Goal: Information Seeking & Learning: Compare options

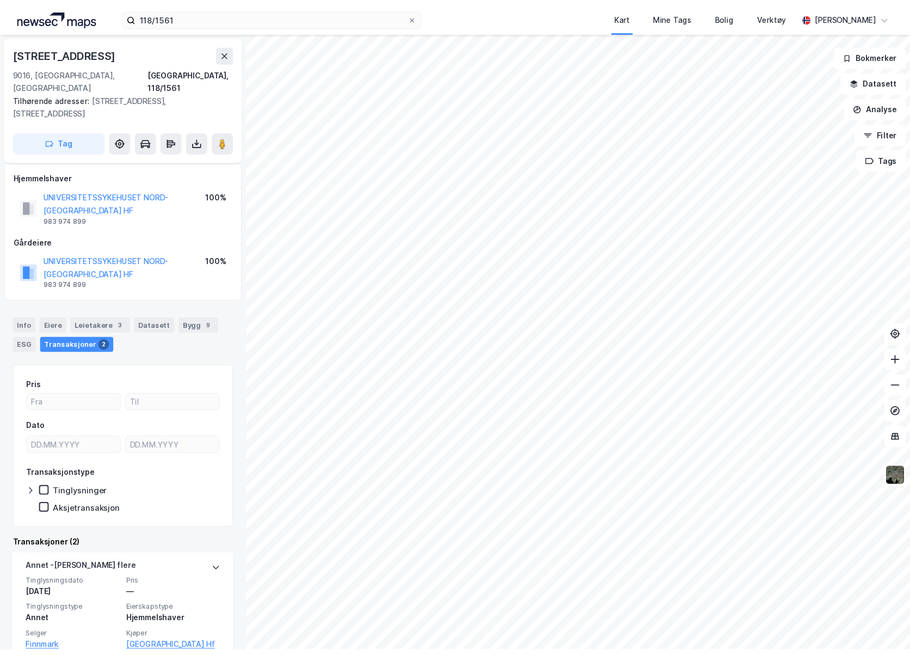
scroll to position [109, 0]
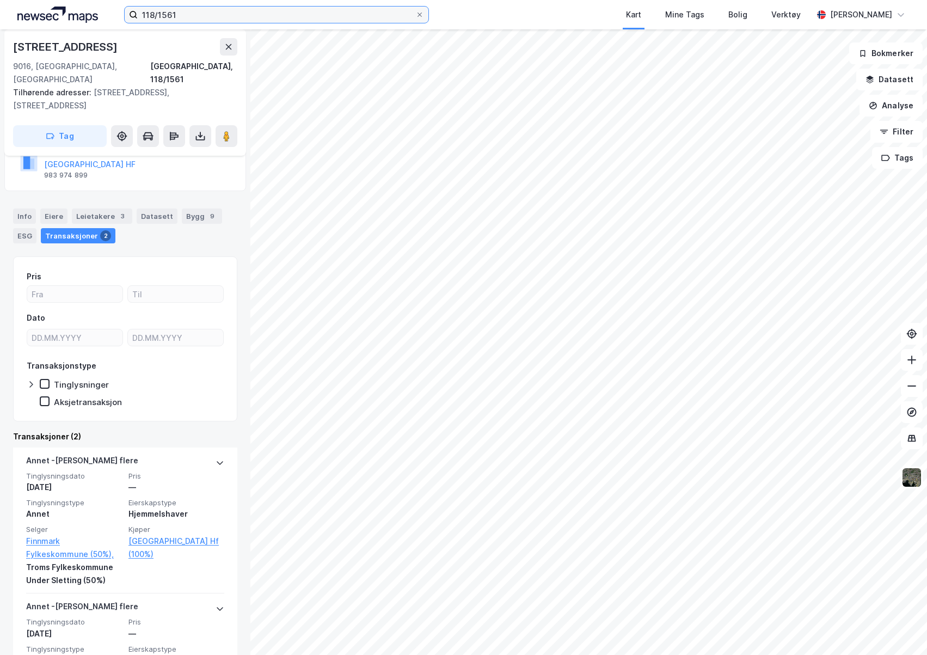
click at [162, 11] on input "118/1561" at bounding box center [277, 15] width 278 height 16
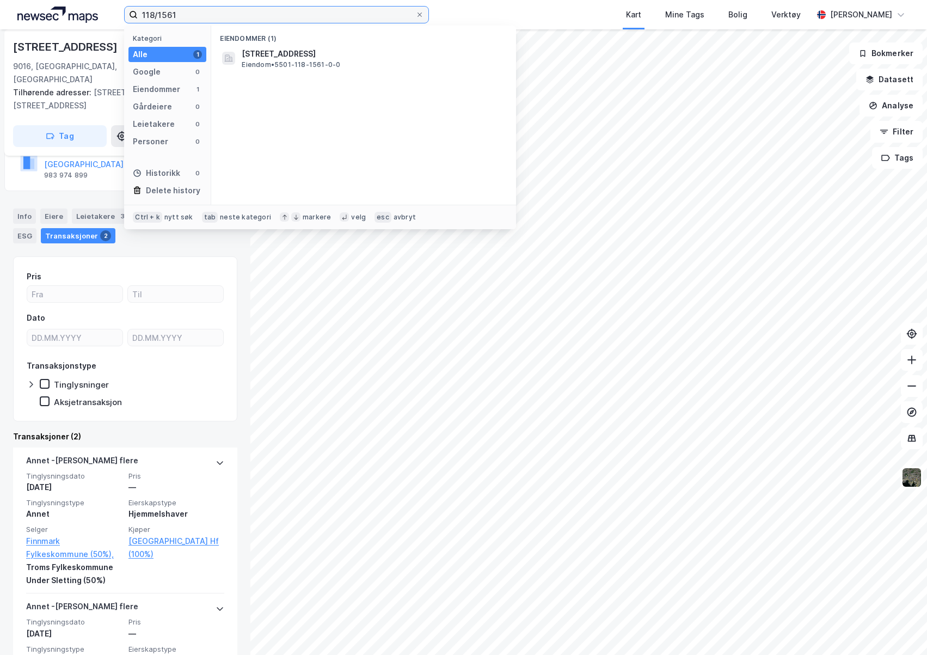
click at [162, 11] on input "118/1561" at bounding box center [277, 15] width 278 height 16
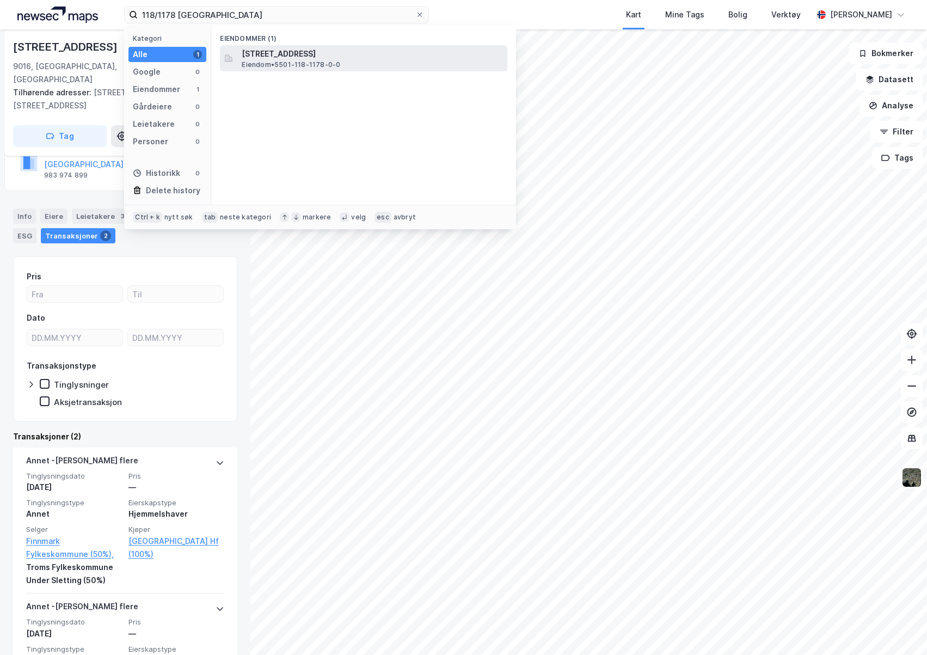
click at [297, 59] on span "[STREET_ADDRESS]" at bounding box center [372, 53] width 261 height 13
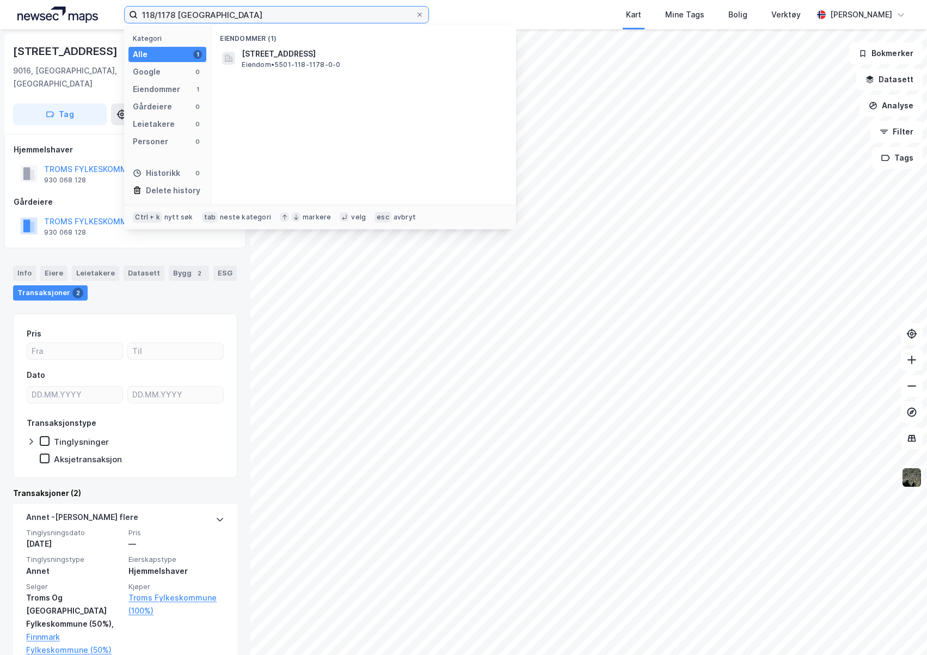
click at [221, 14] on input "118/1178 [GEOGRAPHIC_DATA]" at bounding box center [277, 15] width 278 height 16
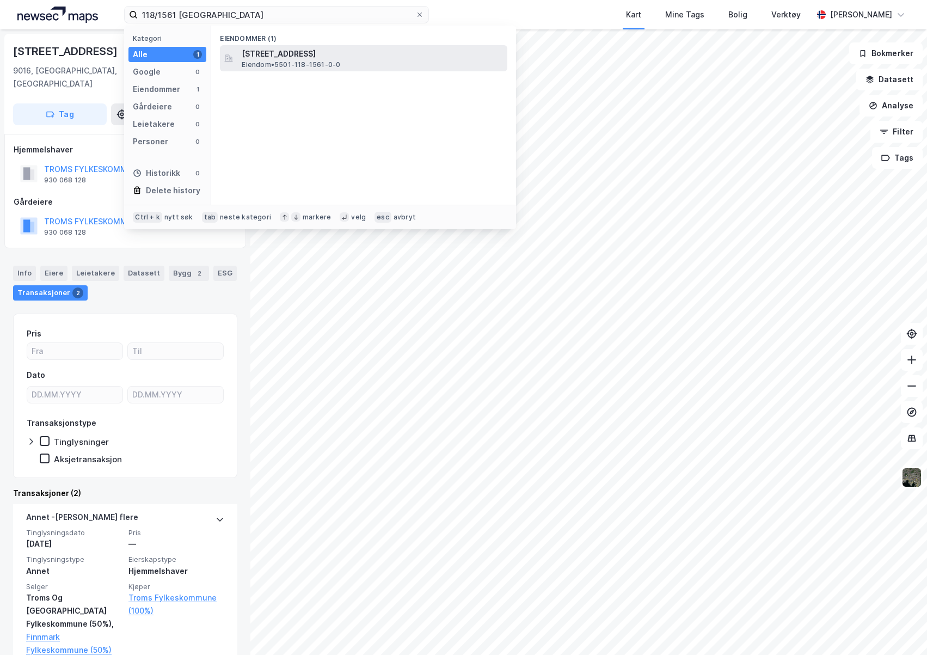
click at [288, 53] on span "[STREET_ADDRESS]" at bounding box center [372, 53] width 261 height 13
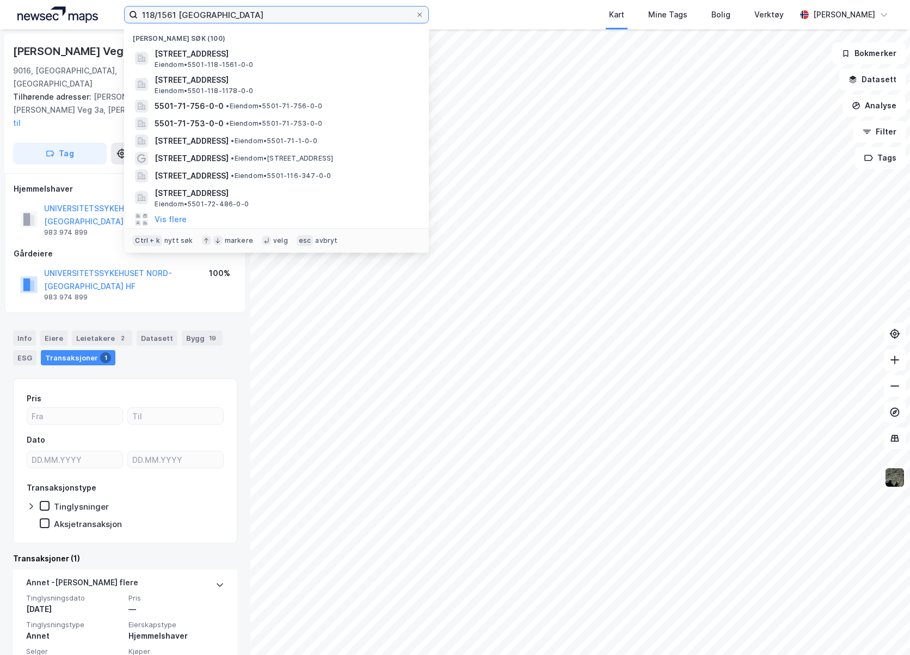
drag, startPoint x: 177, startPoint y: 16, endPoint x: 163, endPoint y: 17, distance: 14.2
click at [163, 17] on input "118/1561 [GEOGRAPHIC_DATA]" at bounding box center [277, 15] width 278 height 16
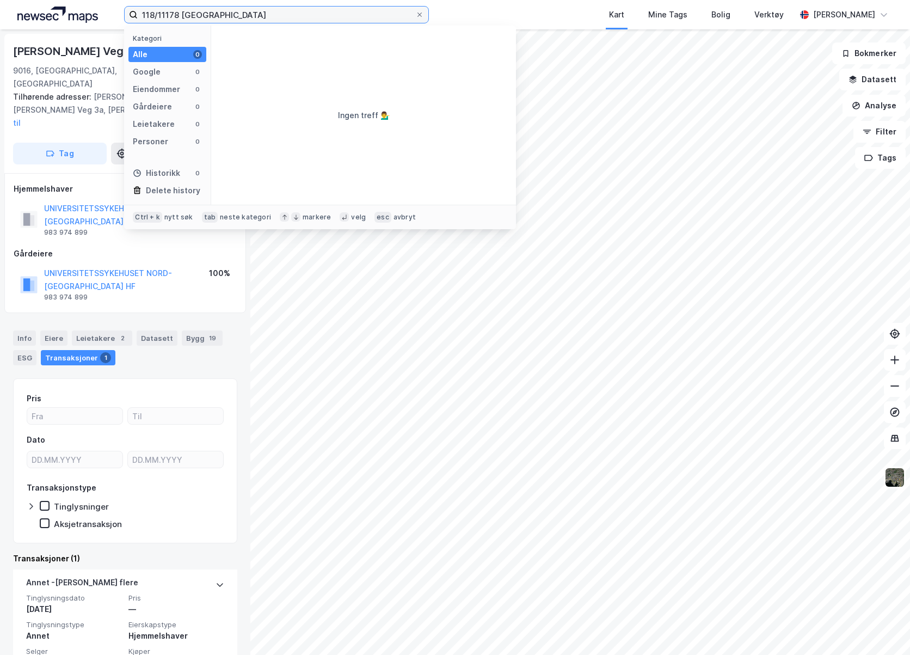
click at [169, 13] on input "118/11178 [GEOGRAPHIC_DATA]" at bounding box center [277, 15] width 278 height 16
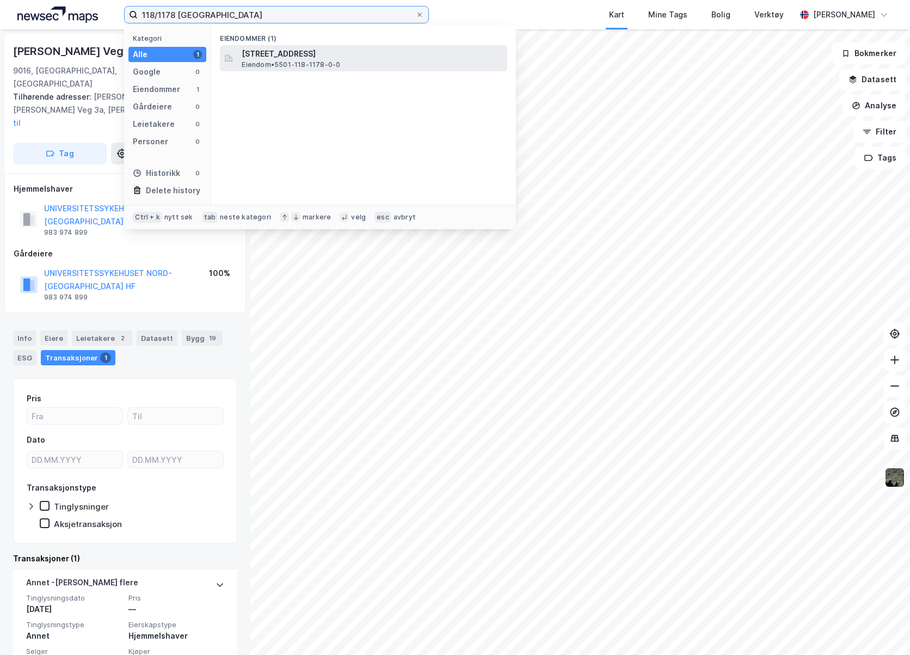
type input "118/1178 [GEOGRAPHIC_DATA]"
click at [330, 62] on span "Eiendom • 5501-118-1178-0-0" at bounding box center [291, 64] width 99 height 9
